Goal: Check status: Check status

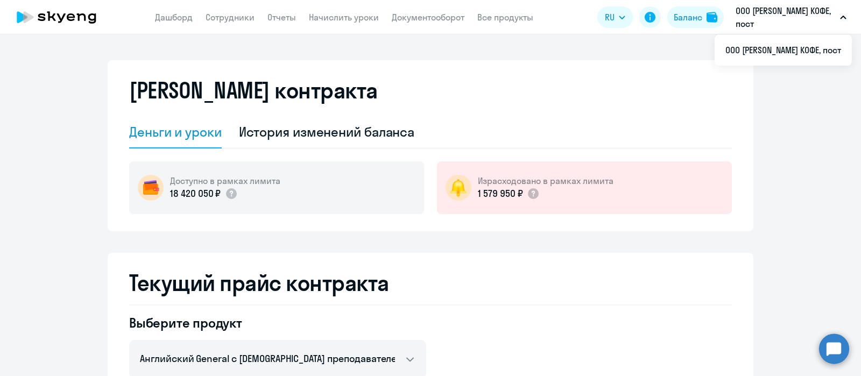
select select "english_adult_not_native_speaker"
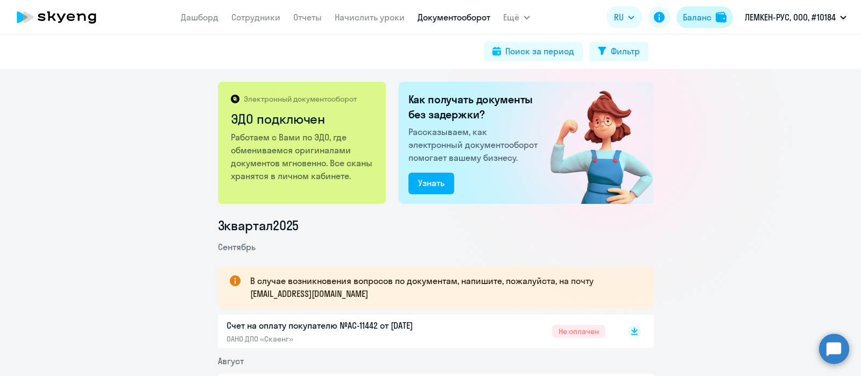
click at [701, 10] on button "Баланс" at bounding box center [705, 17] width 57 height 22
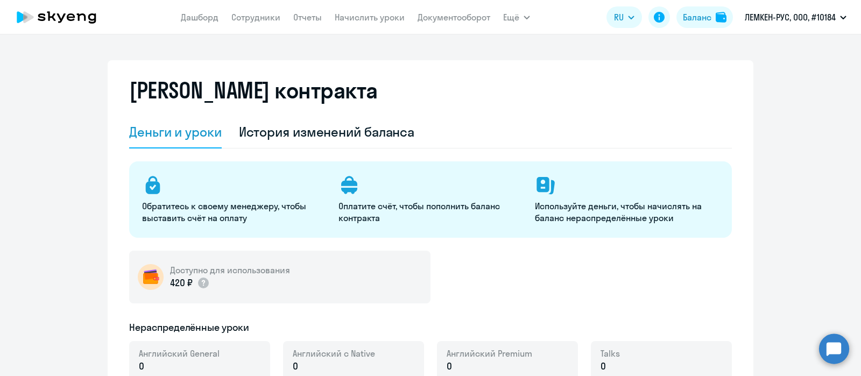
select select "english_adult_not_native_speaker"
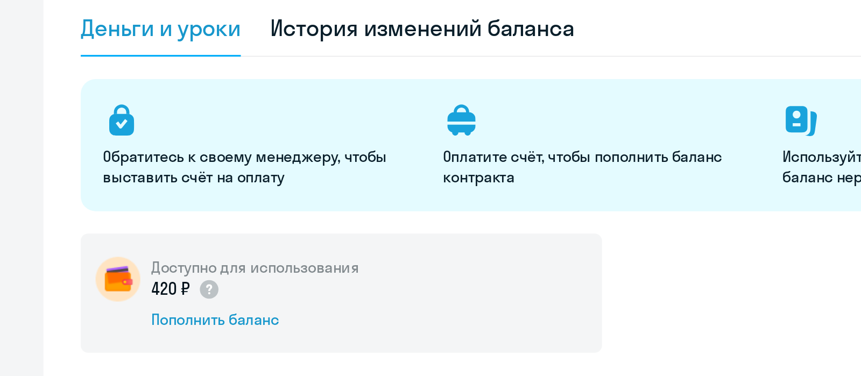
click at [112, 232] on div "[PERSON_NAME] контракта [PERSON_NAME] и уроки История изменений баланса Обратит…" at bounding box center [431, 243] width 646 height 366
